Goal: Information Seeking & Learning: Learn about a topic

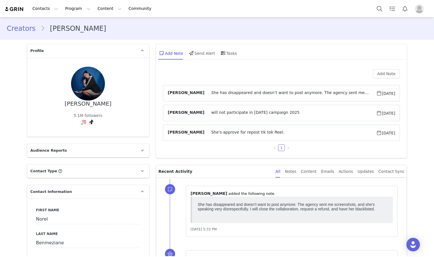
click at [242, 91] on span "She has disappeared and doesn’t want to post anymore. The agency sent me screen…" at bounding box center [290, 93] width 172 height 7
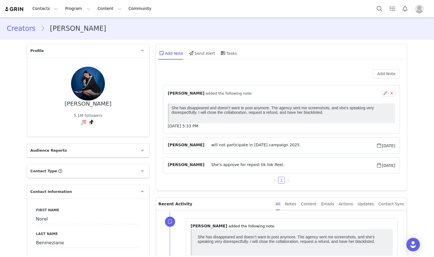
click at [242, 91] on div "⁨ [PERSON_NAME] ⁩ added the following note:" at bounding box center [275, 93] width 214 height 6
